Goal: Download file/media

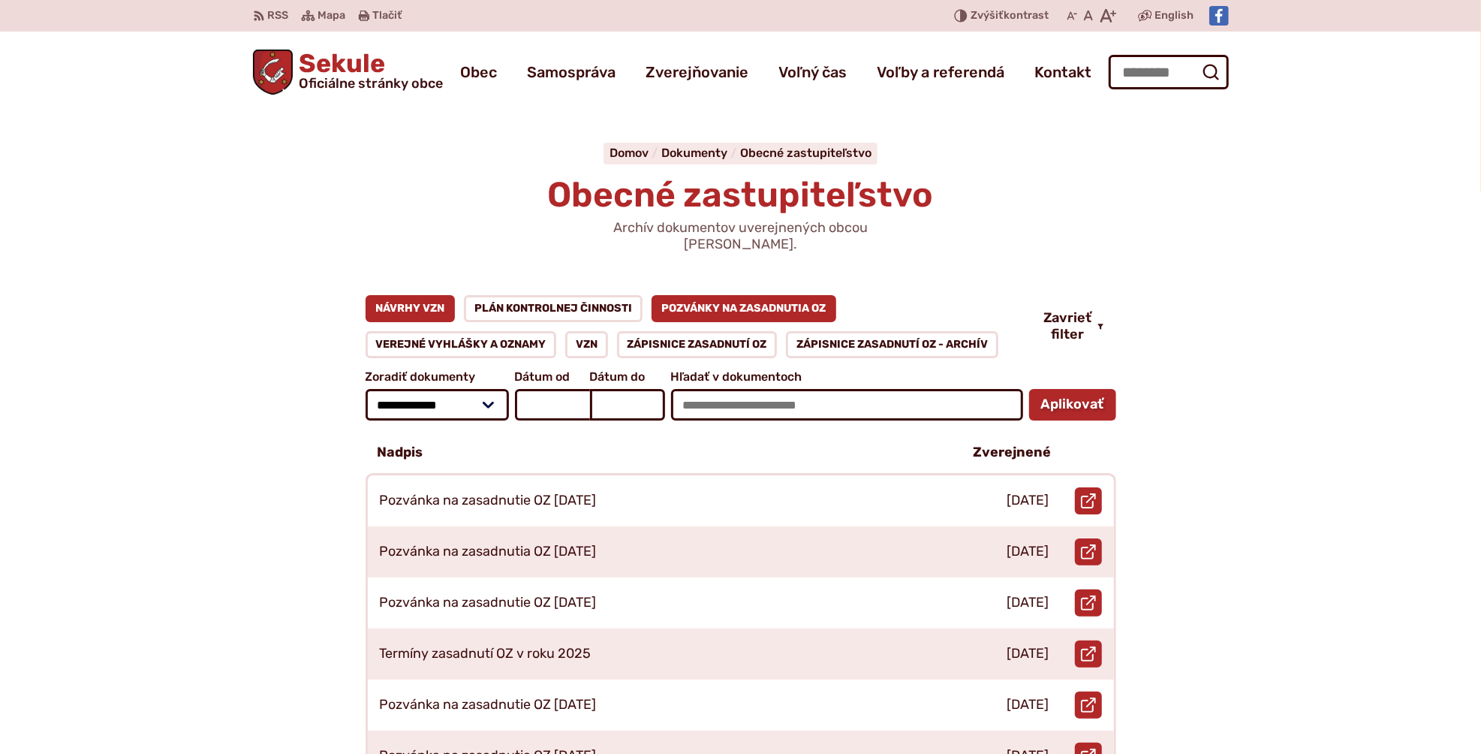
click at [421, 295] on link "Návrhy VZN" at bounding box center [411, 308] width 90 height 27
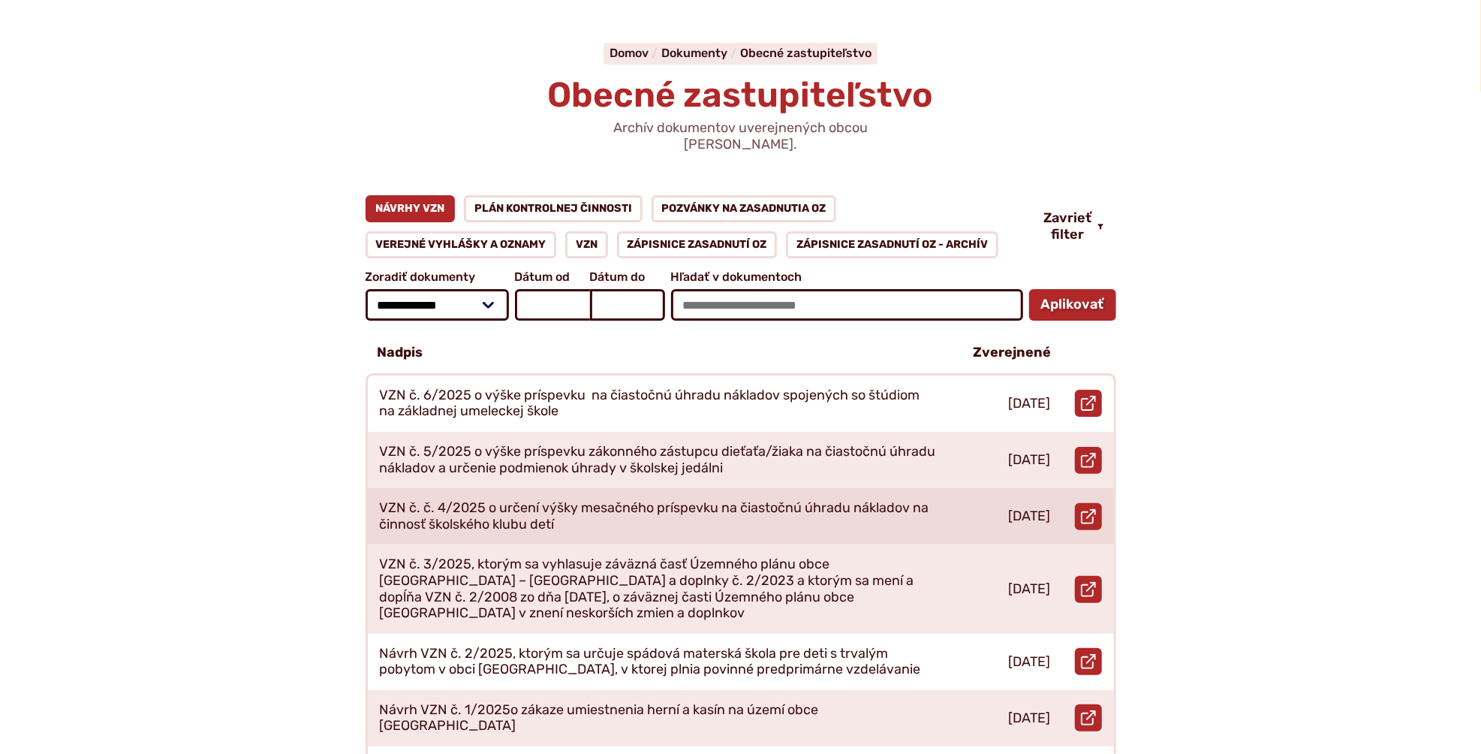
scroll to position [200, 0]
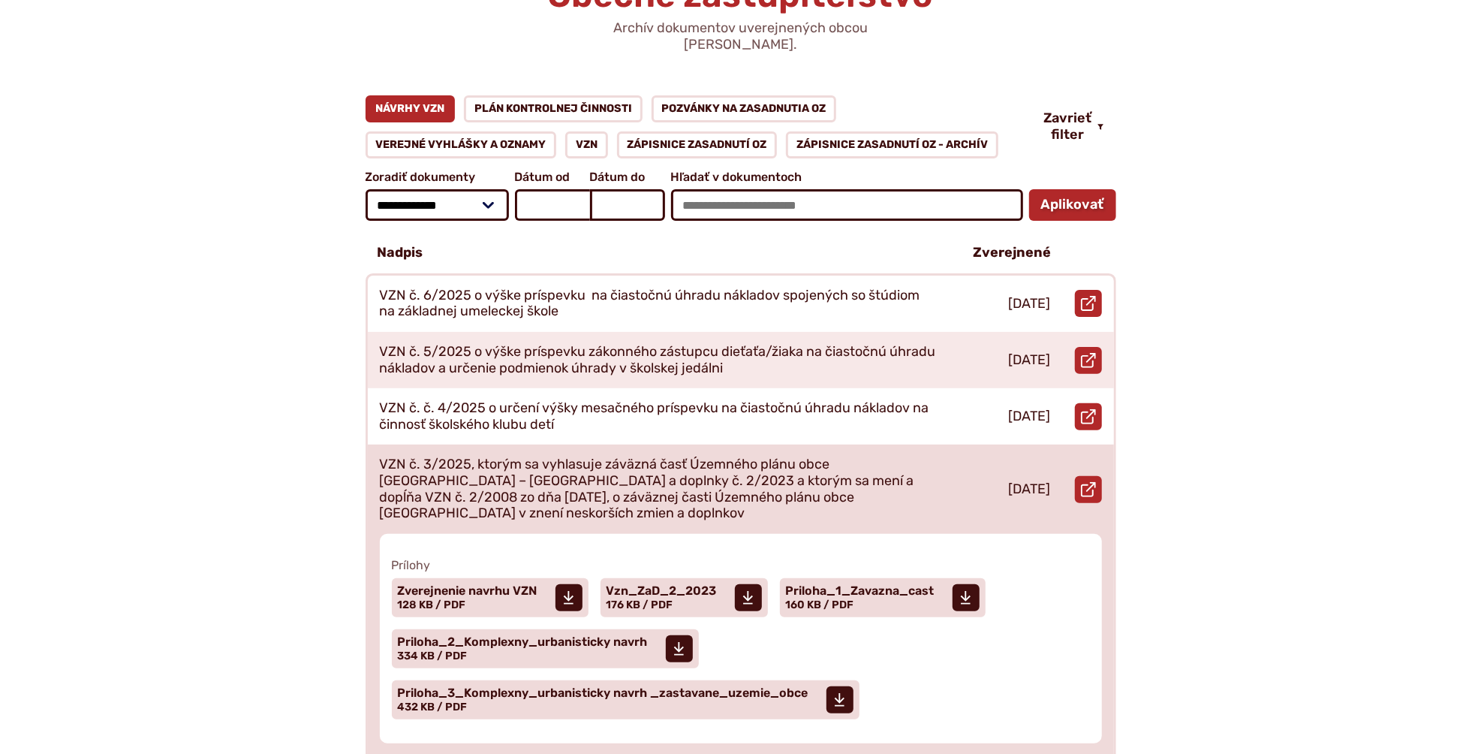
click at [773, 456] on p "VZN č. 3/2025, ktorým sa vyhlasuje záväzná časť Územného plánu obce [GEOGRAPHIC…" at bounding box center [659, 488] width 559 height 65
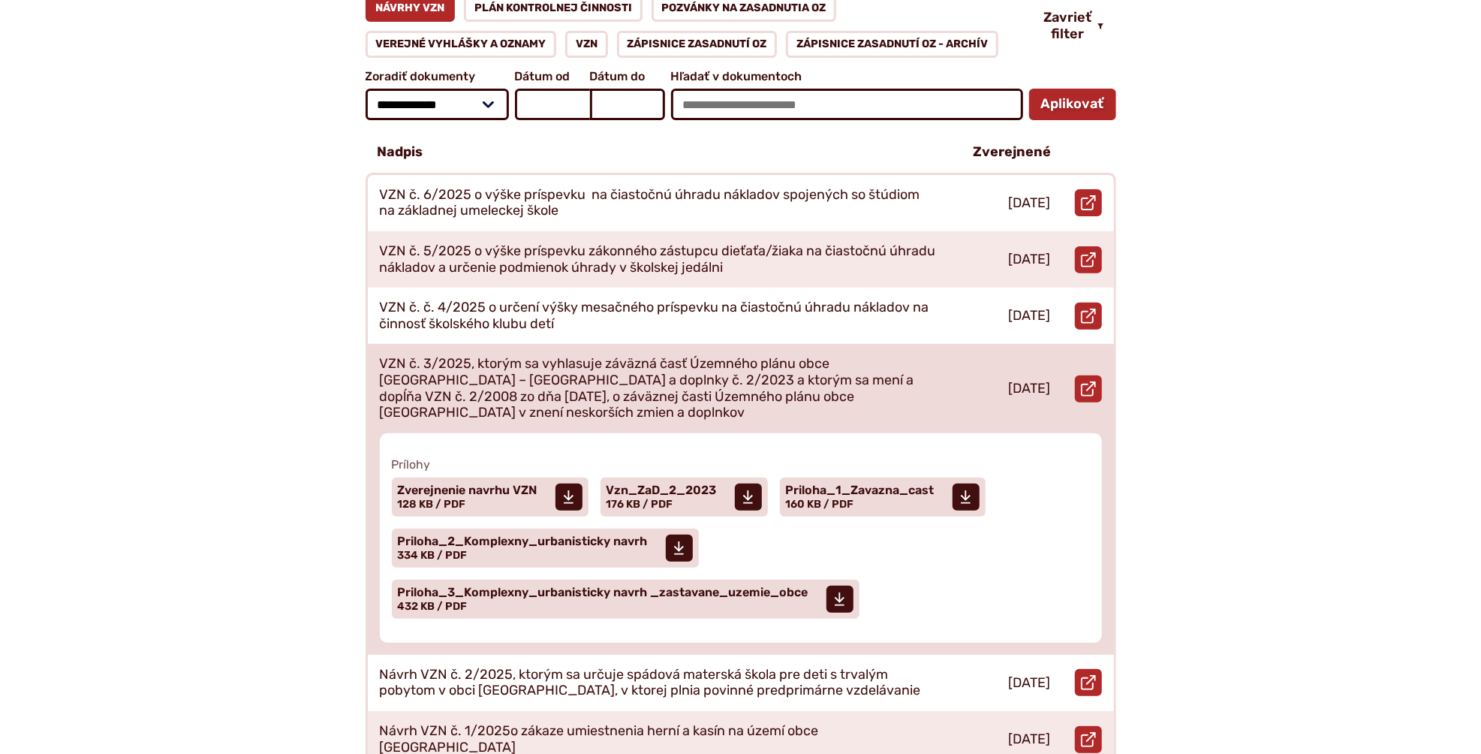
scroll to position [400, 0]
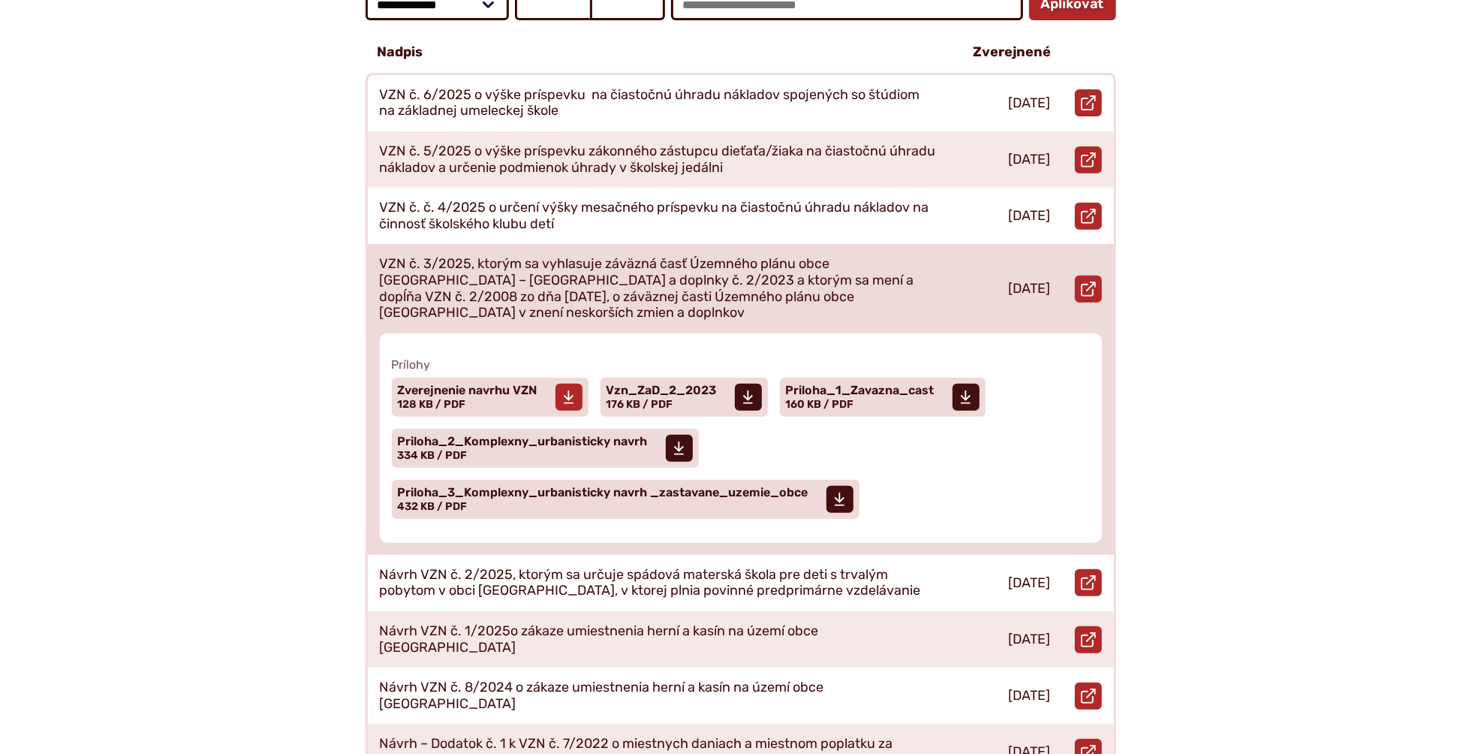
click at [567, 390] on icon at bounding box center [568, 397] width 11 height 15
click at [753, 390] on icon at bounding box center [748, 397] width 11 height 15
click at [969, 384] on span at bounding box center [966, 397] width 27 height 27
click at [674, 441] on icon at bounding box center [678, 448] width 11 height 15
click at [850, 486] on span at bounding box center [840, 499] width 27 height 27
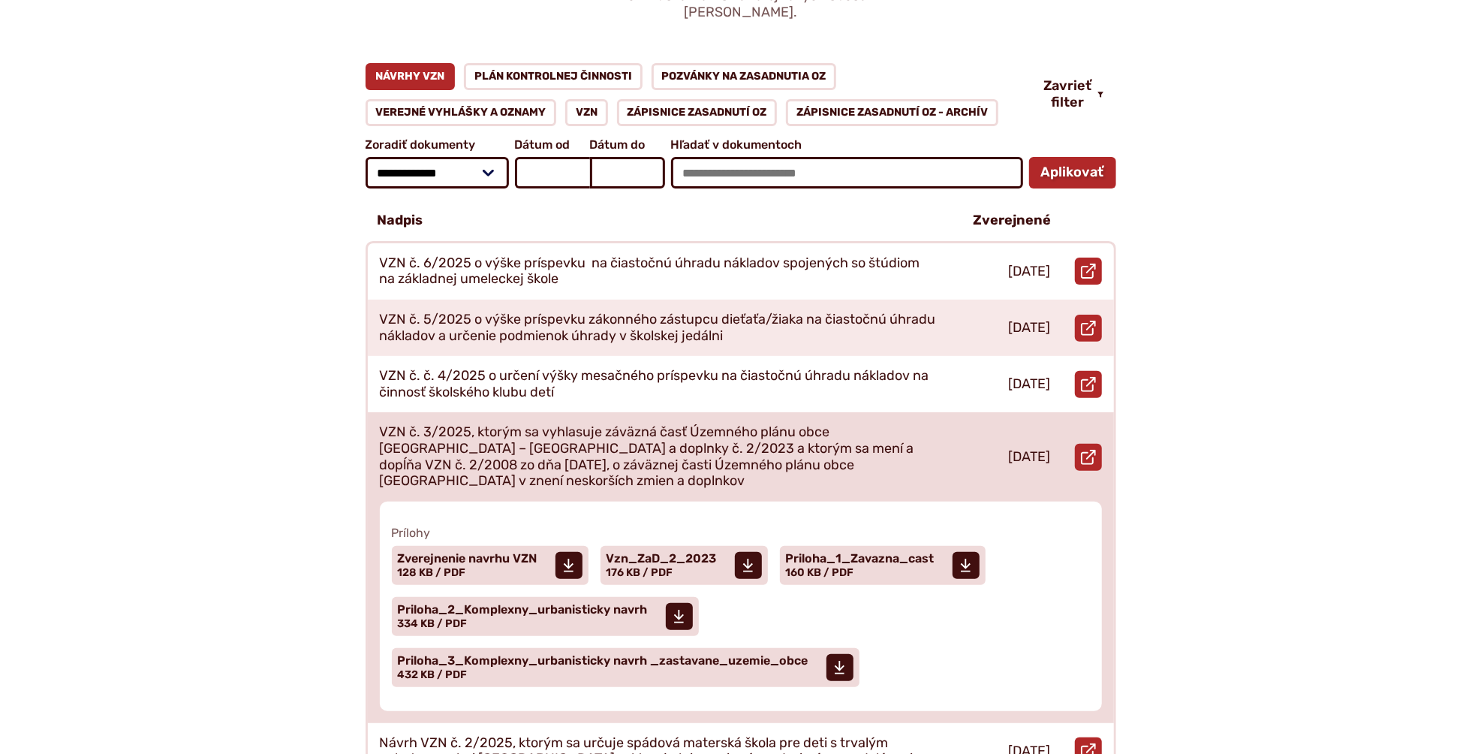
scroll to position [200, 0]
